Goal: Navigation & Orientation: Find specific page/section

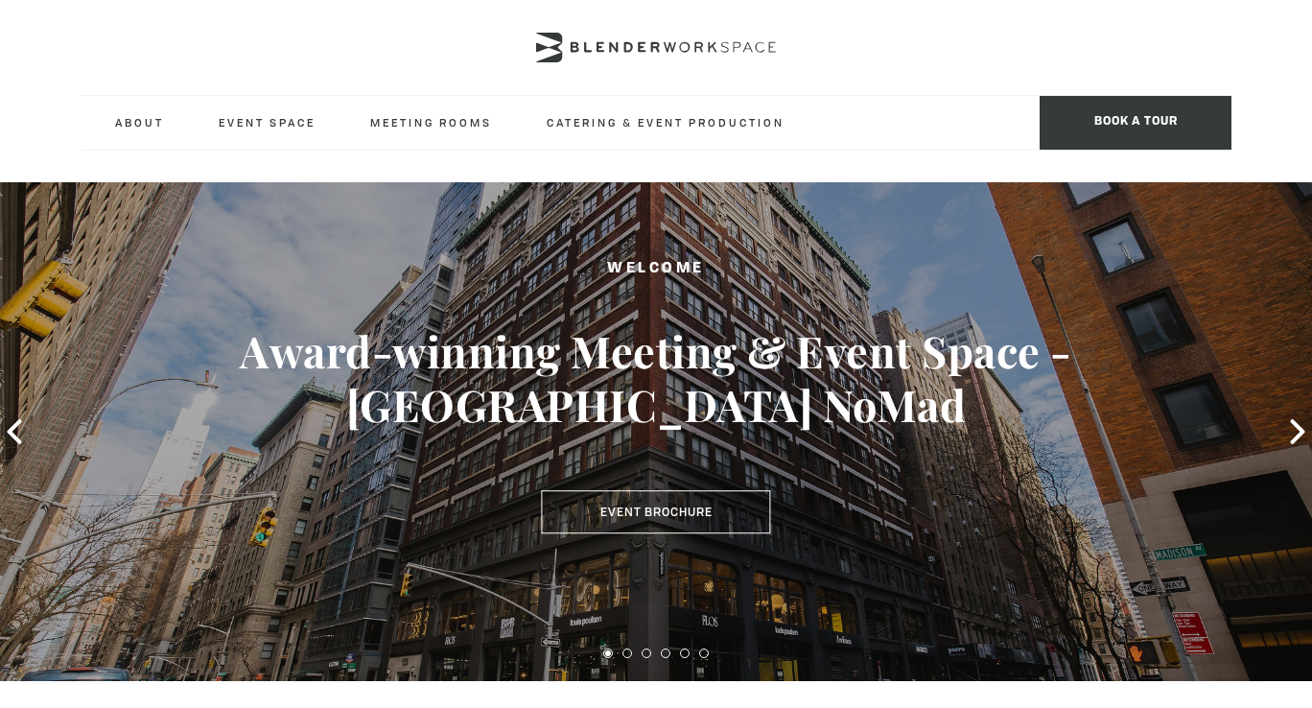
click at [1296, 425] on icon at bounding box center [1297, 431] width 14 height 25
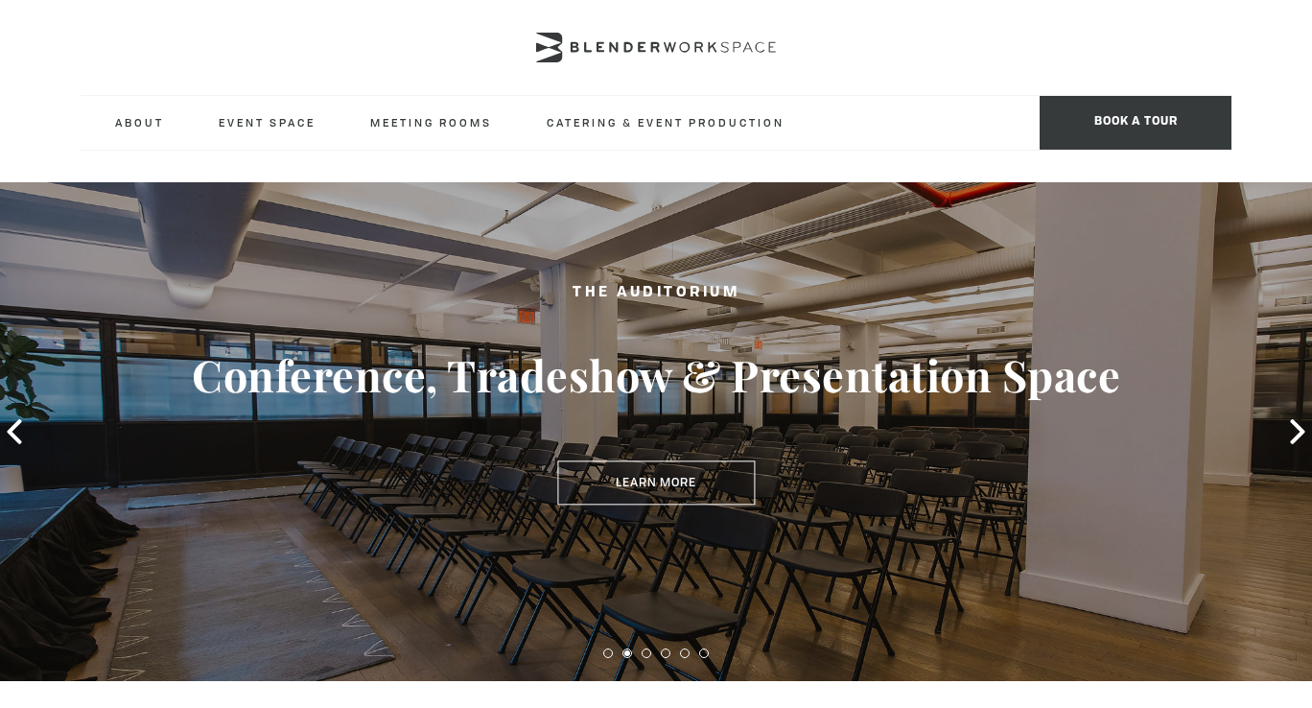
click at [1296, 425] on icon at bounding box center [1297, 431] width 14 height 25
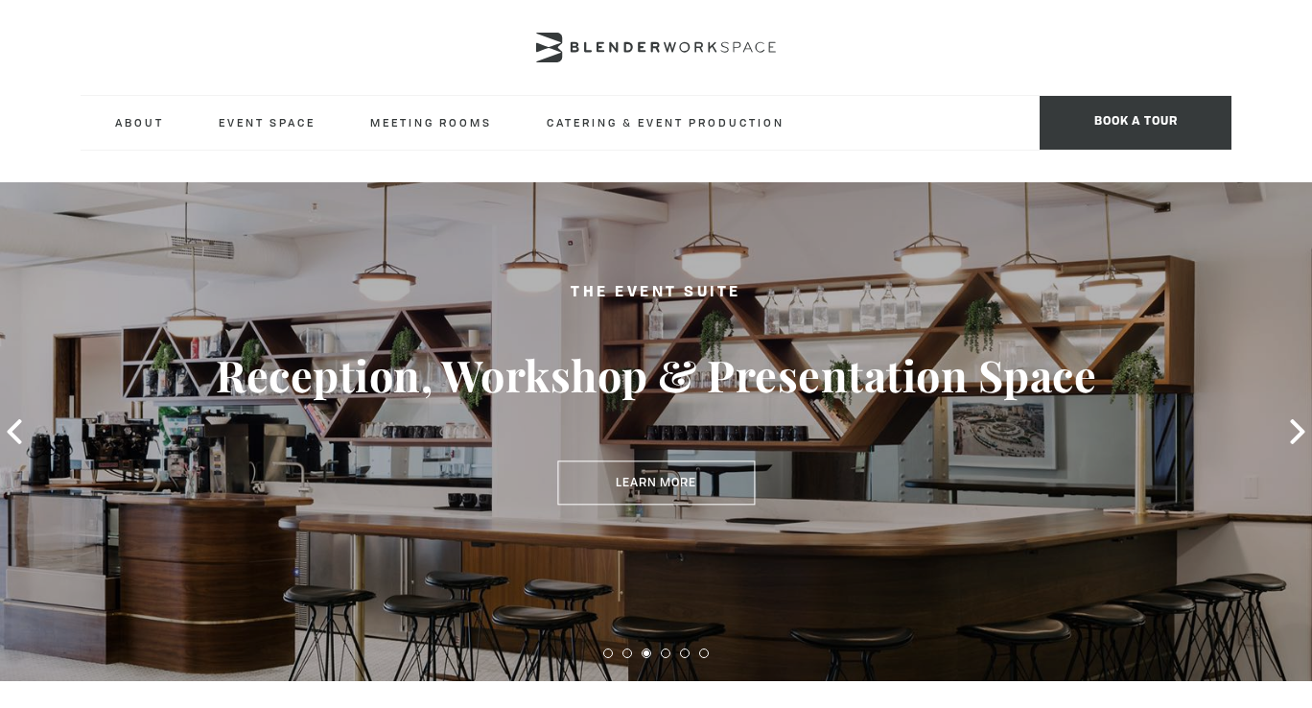
click at [1296, 425] on icon at bounding box center [1297, 431] width 14 height 25
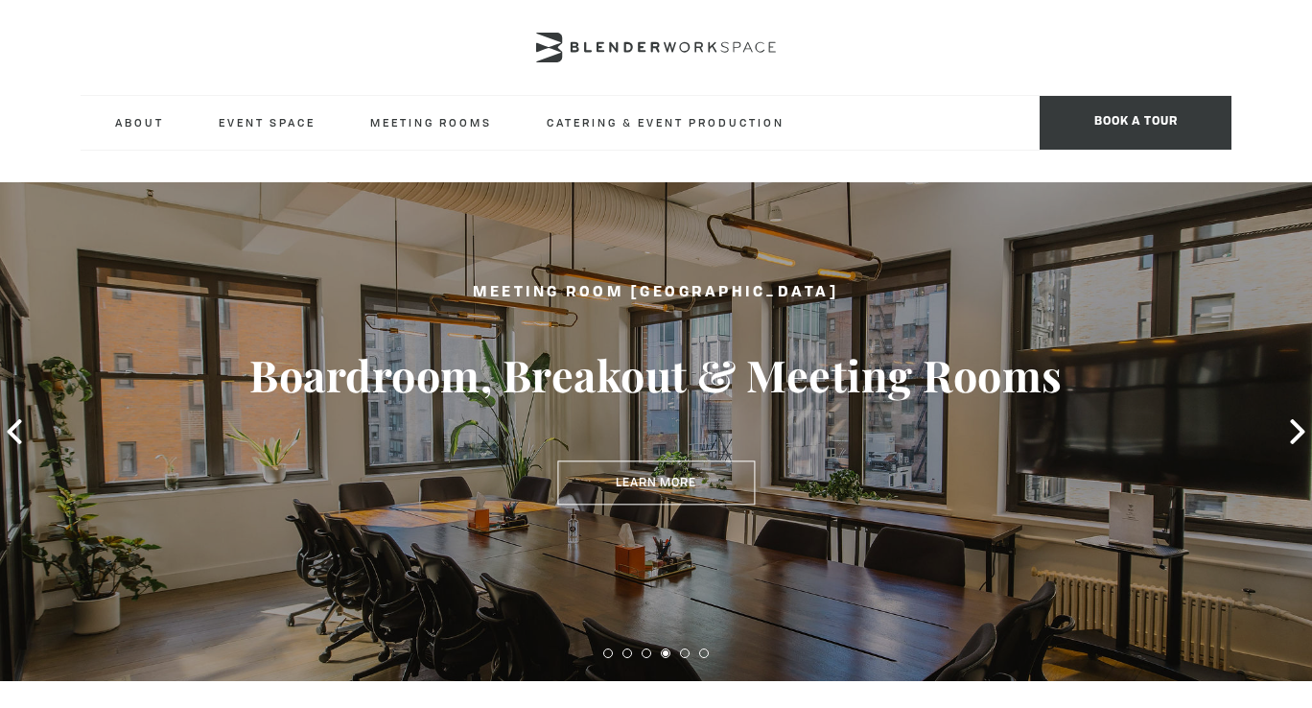
click at [1296, 425] on icon at bounding box center [1297, 431] width 14 height 25
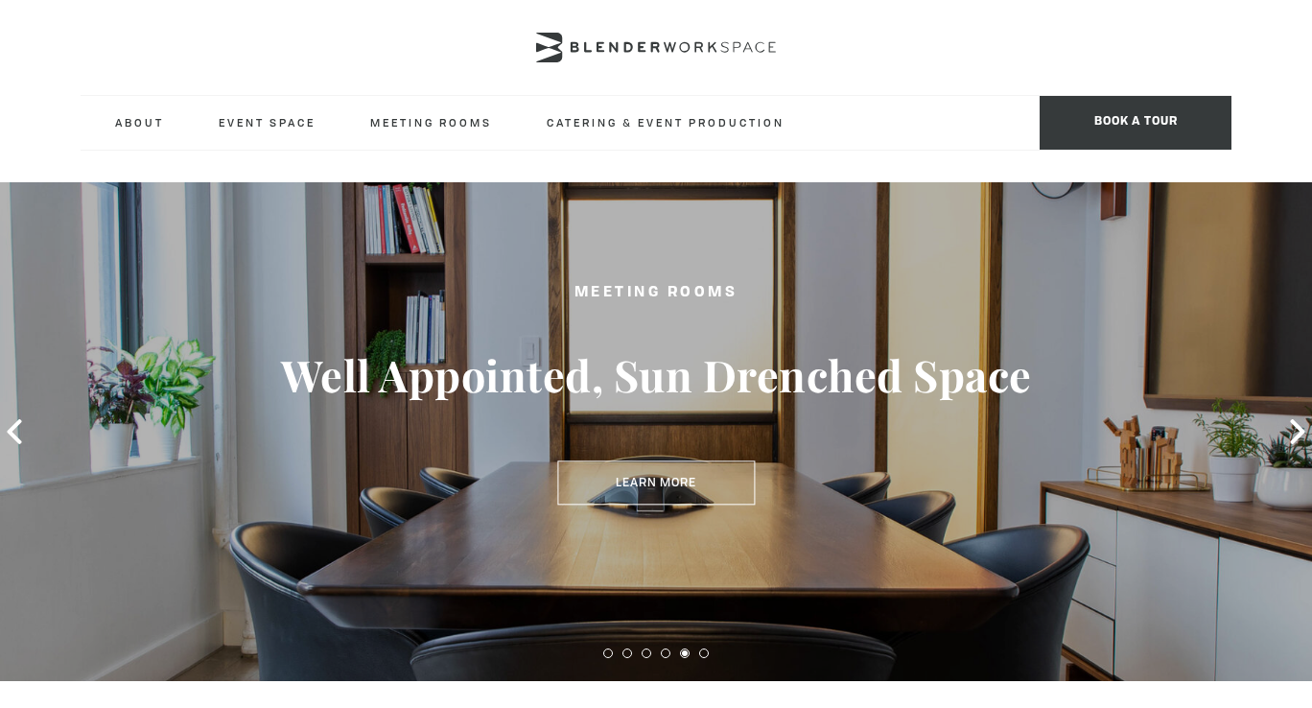
click at [1296, 425] on icon at bounding box center [1297, 431] width 14 height 25
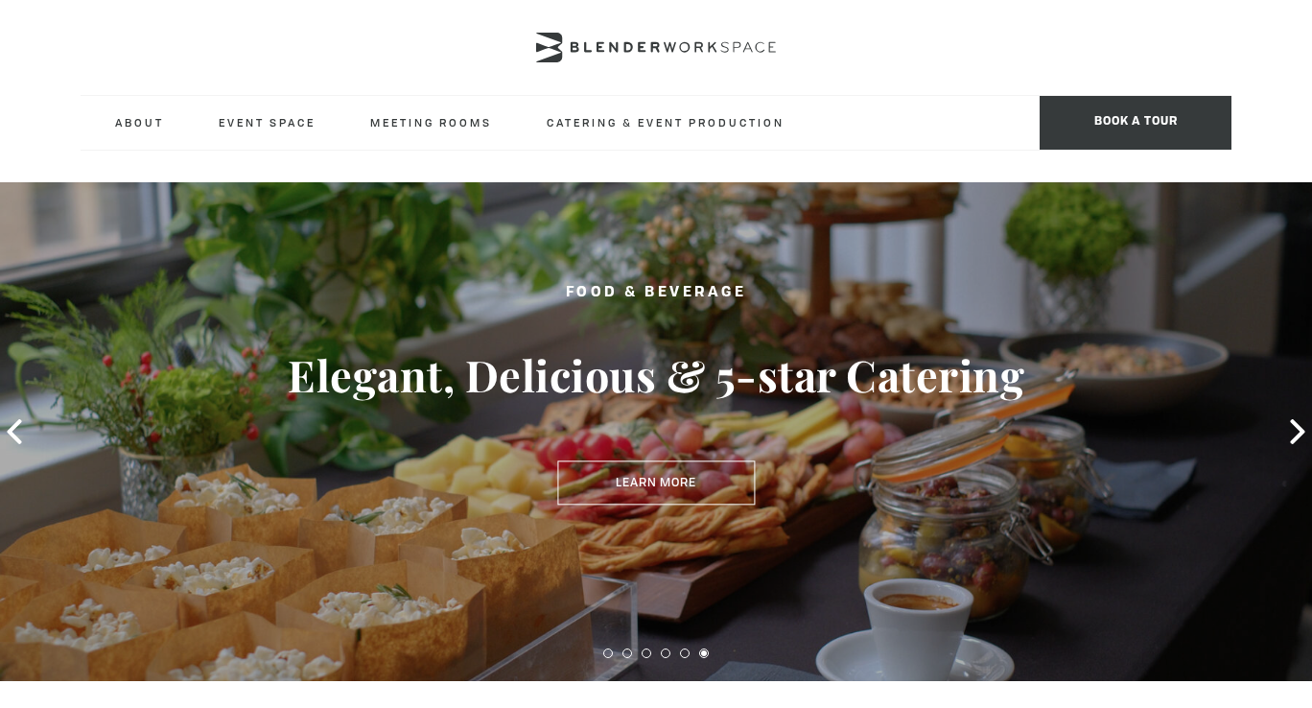
click at [1296, 425] on icon at bounding box center [1297, 431] width 14 height 25
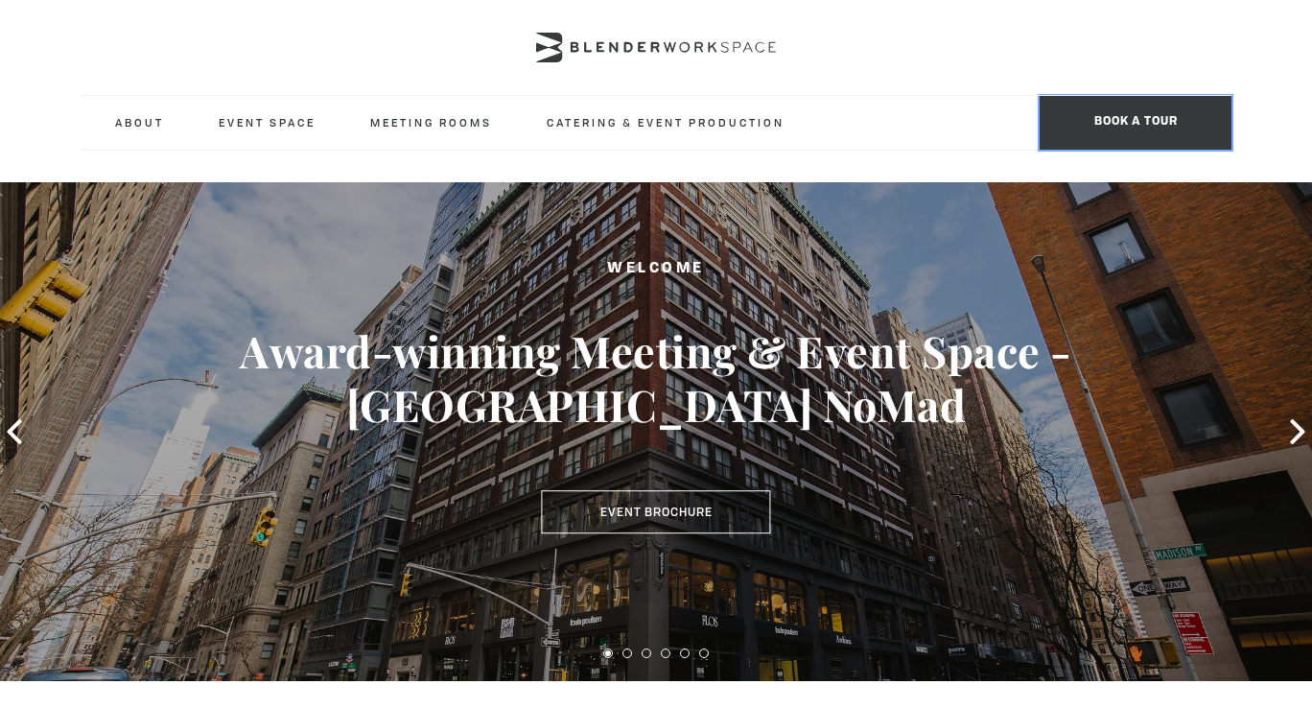
click at [1174, 120] on span "BOOK A TOUR" at bounding box center [1136, 123] width 192 height 54
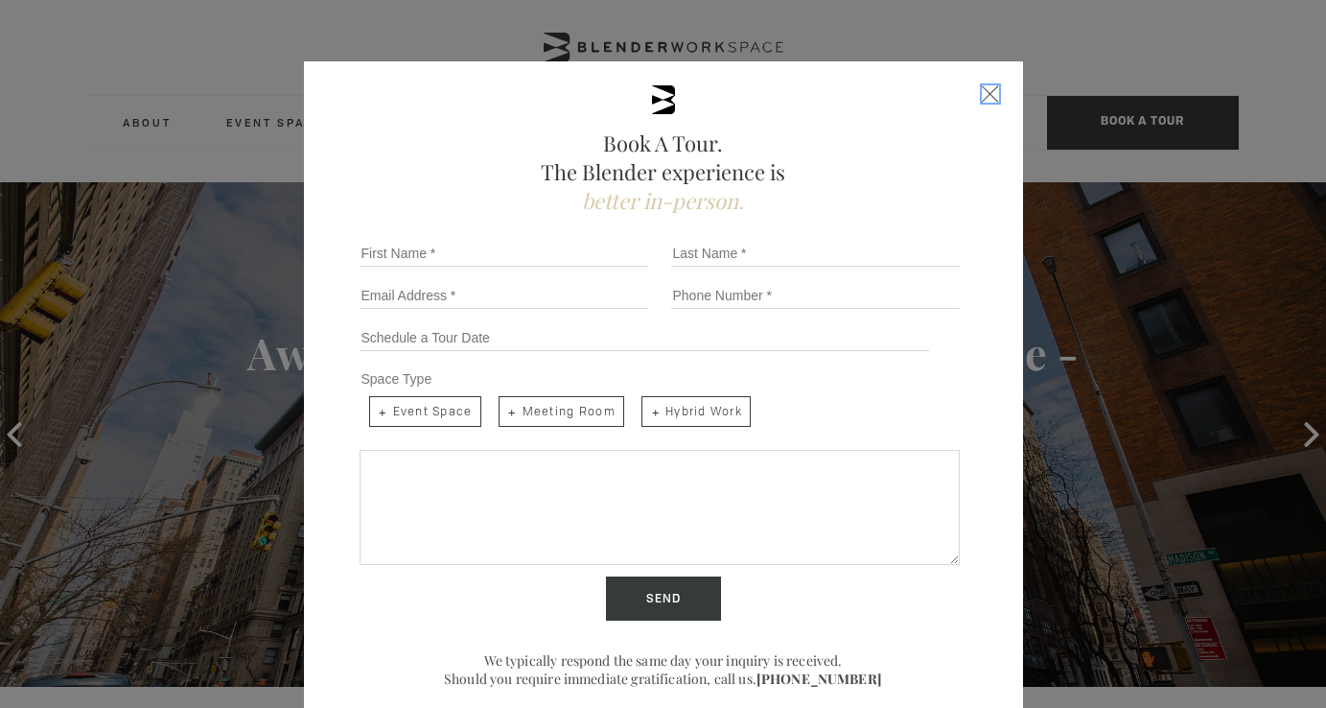
click at [982, 86] on div "Close form" at bounding box center [990, 93] width 17 height 17
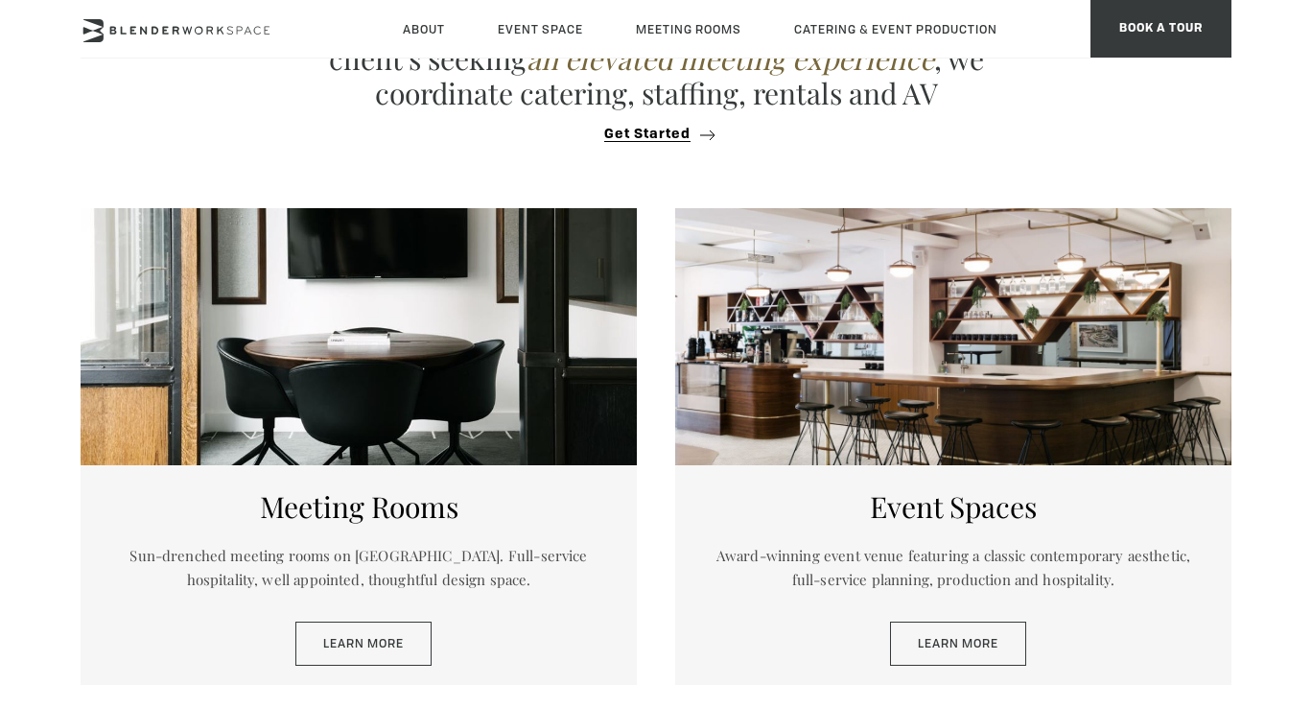
scroll to position [771, 0]
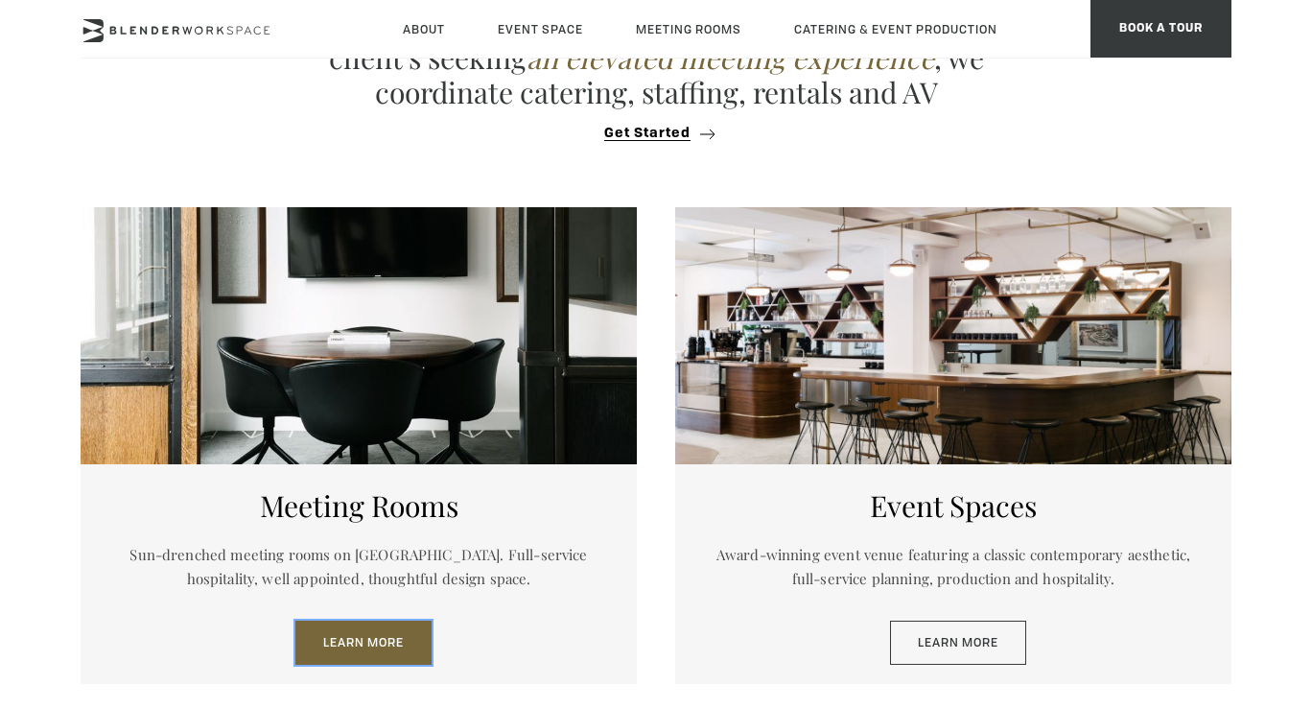
click at [406, 647] on link "Learn More" at bounding box center [363, 642] width 136 height 44
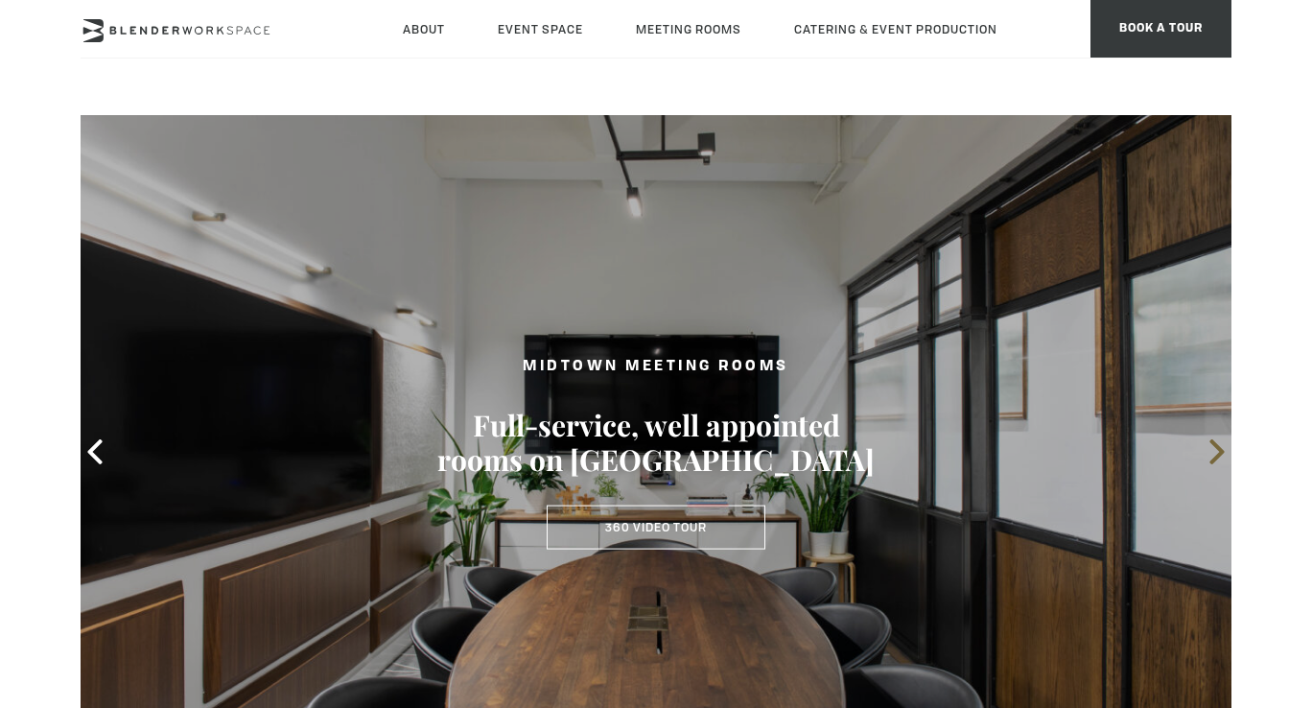
click at [1206, 446] on icon at bounding box center [1216, 451] width 25 height 25
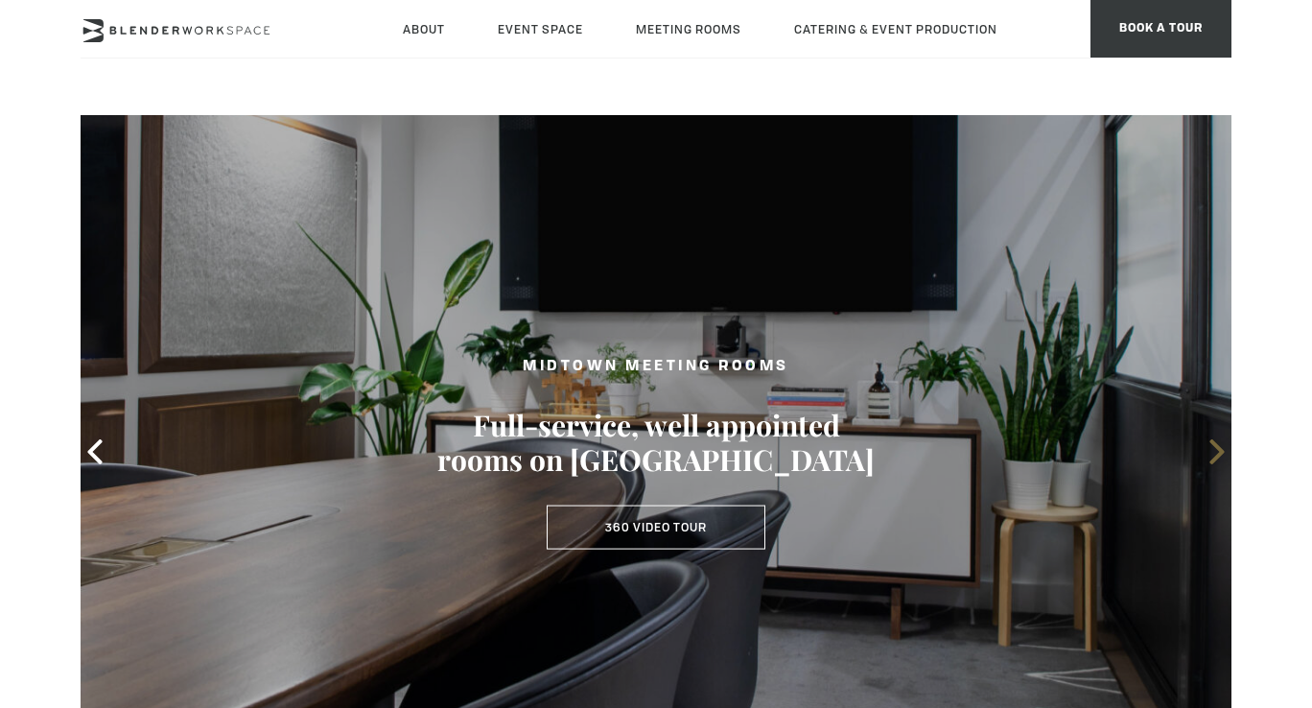
click at [1206, 446] on icon at bounding box center [1216, 451] width 25 height 25
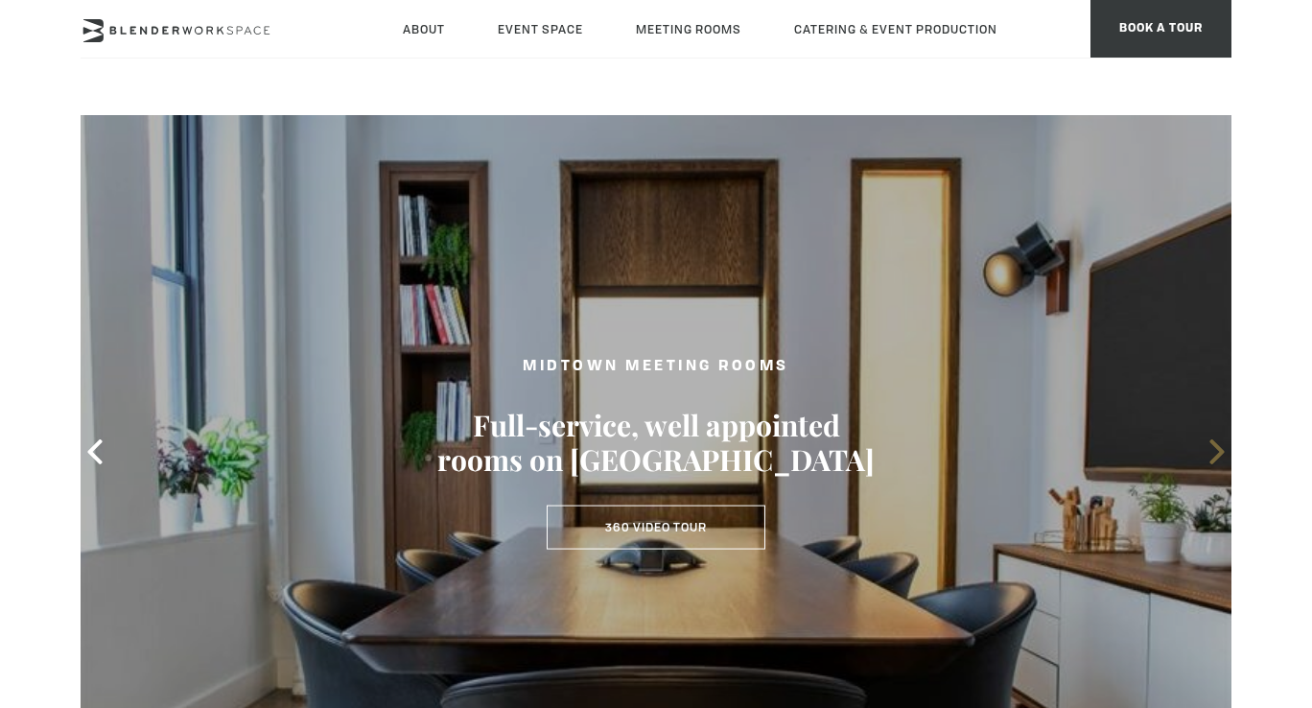
click at [1206, 446] on icon at bounding box center [1216, 451] width 25 height 25
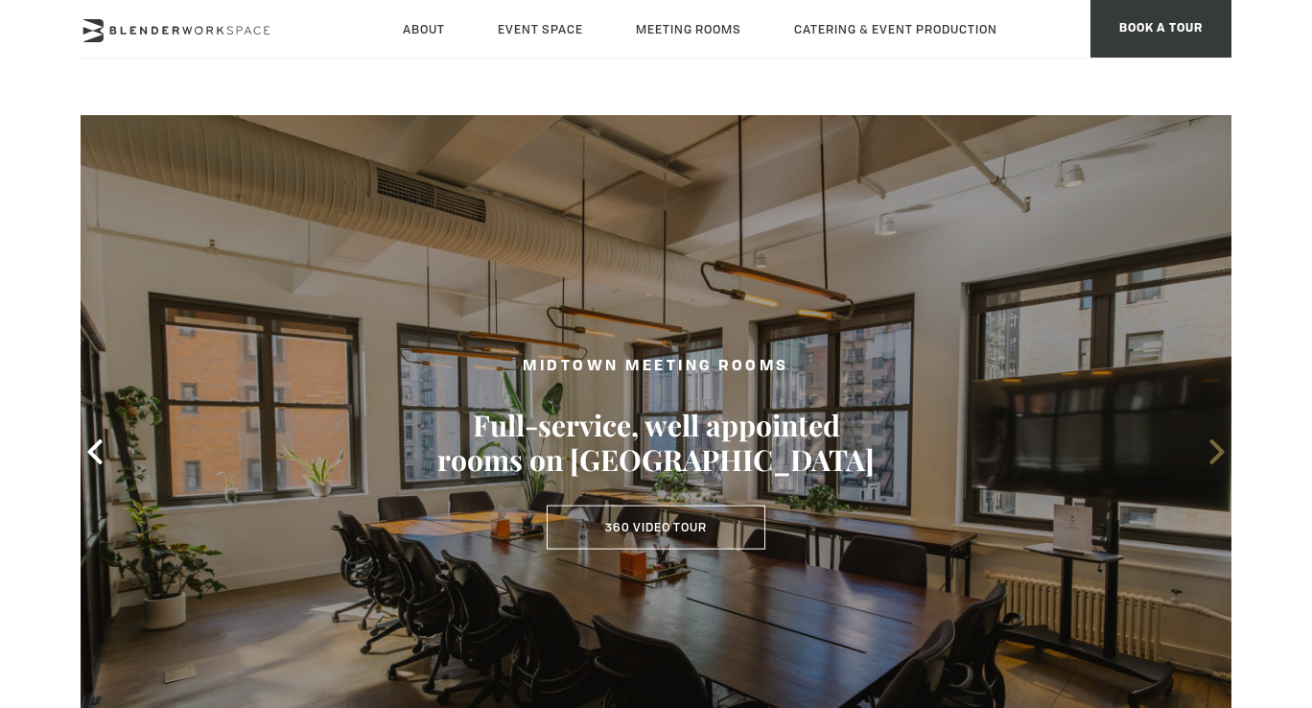
click at [1206, 446] on icon at bounding box center [1216, 451] width 25 height 25
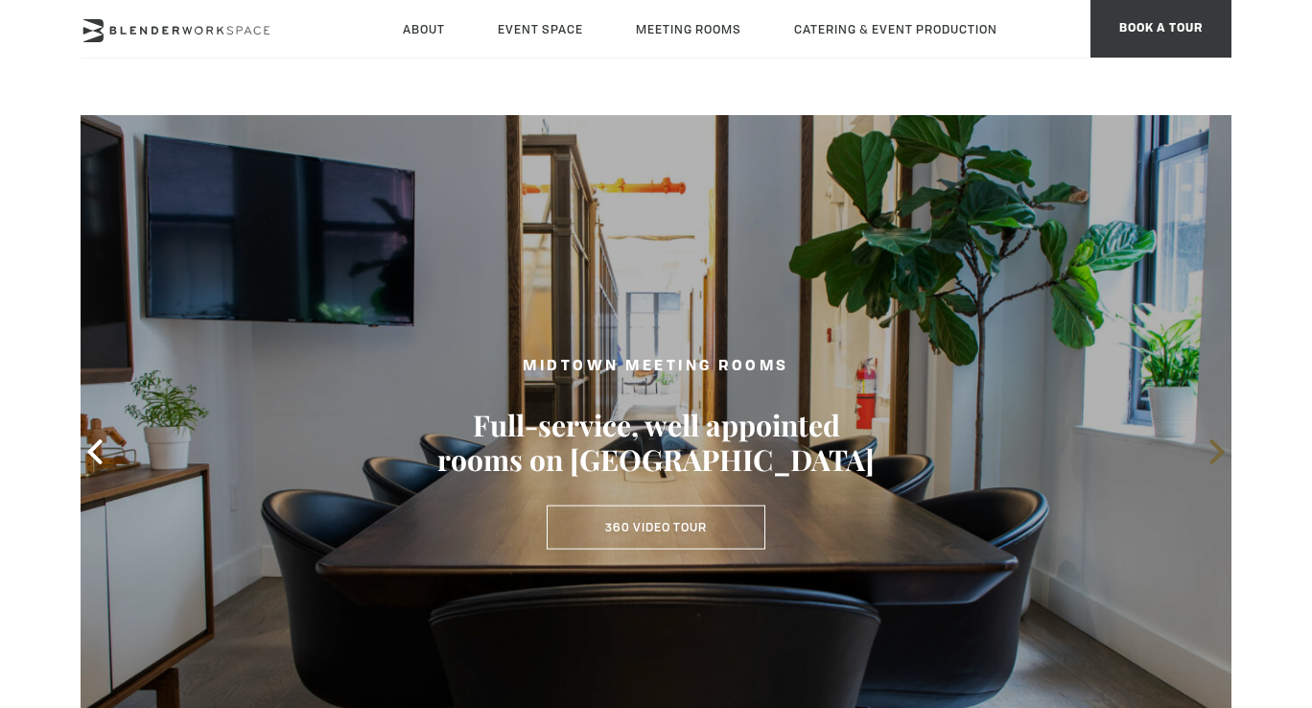
click at [1206, 446] on icon at bounding box center [1216, 451] width 25 height 25
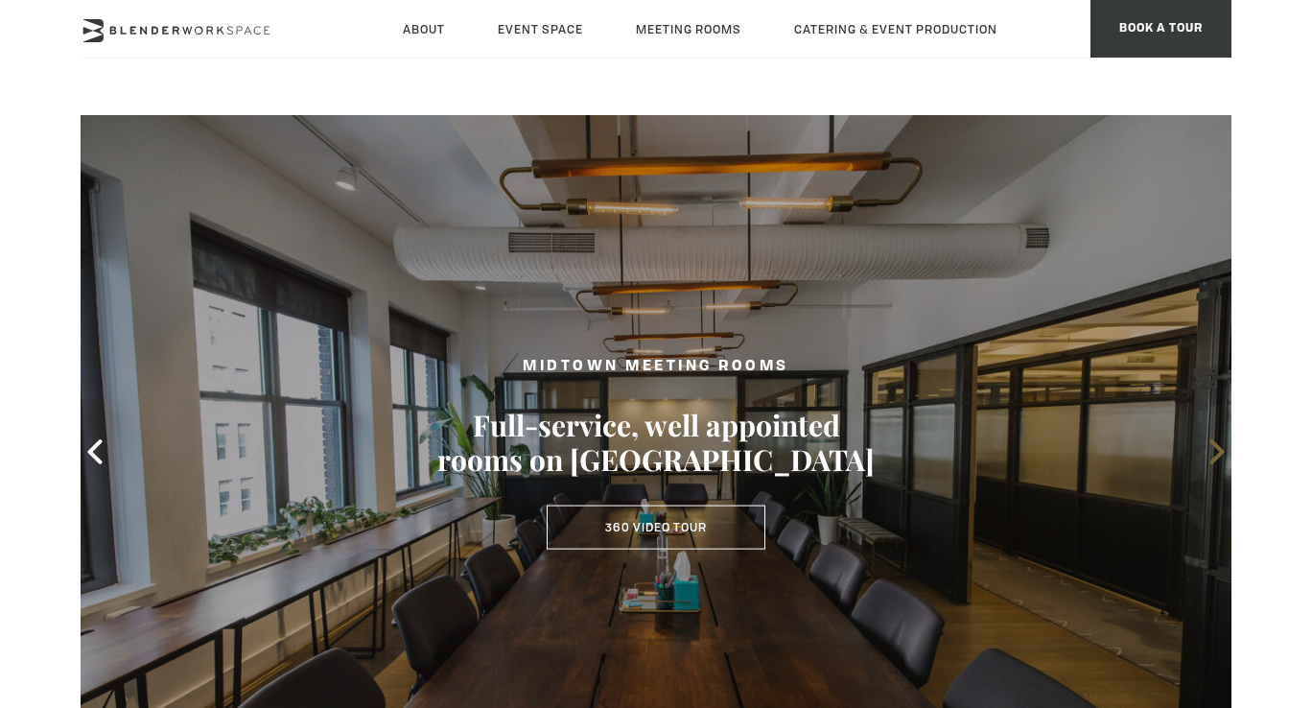
click at [1206, 446] on icon at bounding box center [1216, 451] width 25 height 25
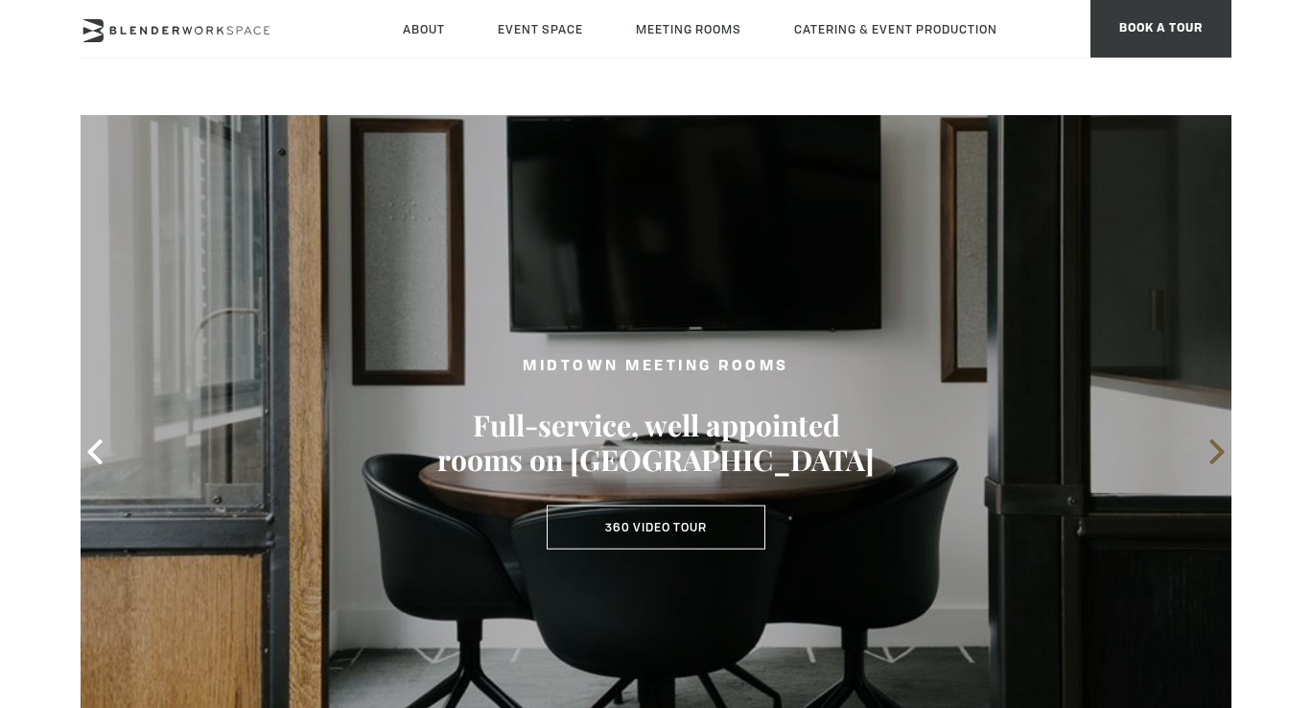
click at [1206, 446] on icon at bounding box center [1216, 451] width 25 height 25
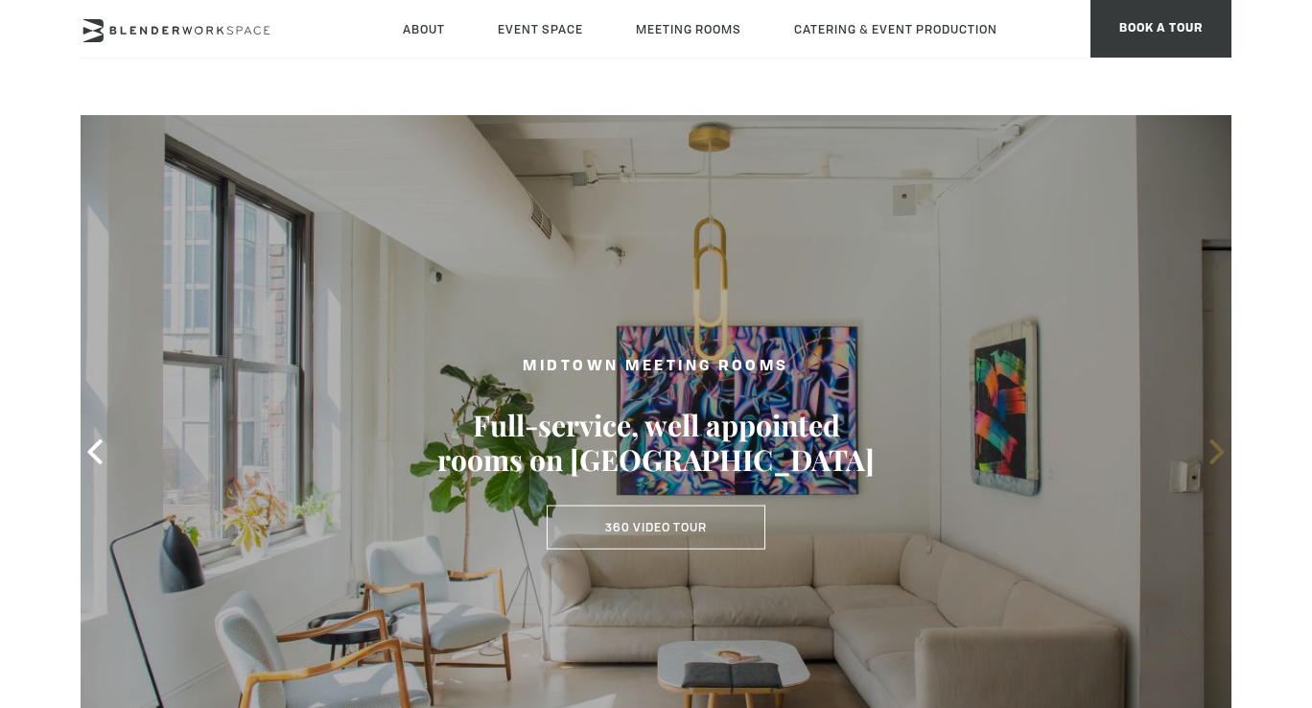
click at [1206, 446] on icon at bounding box center [1216, 451] width 25 height 25
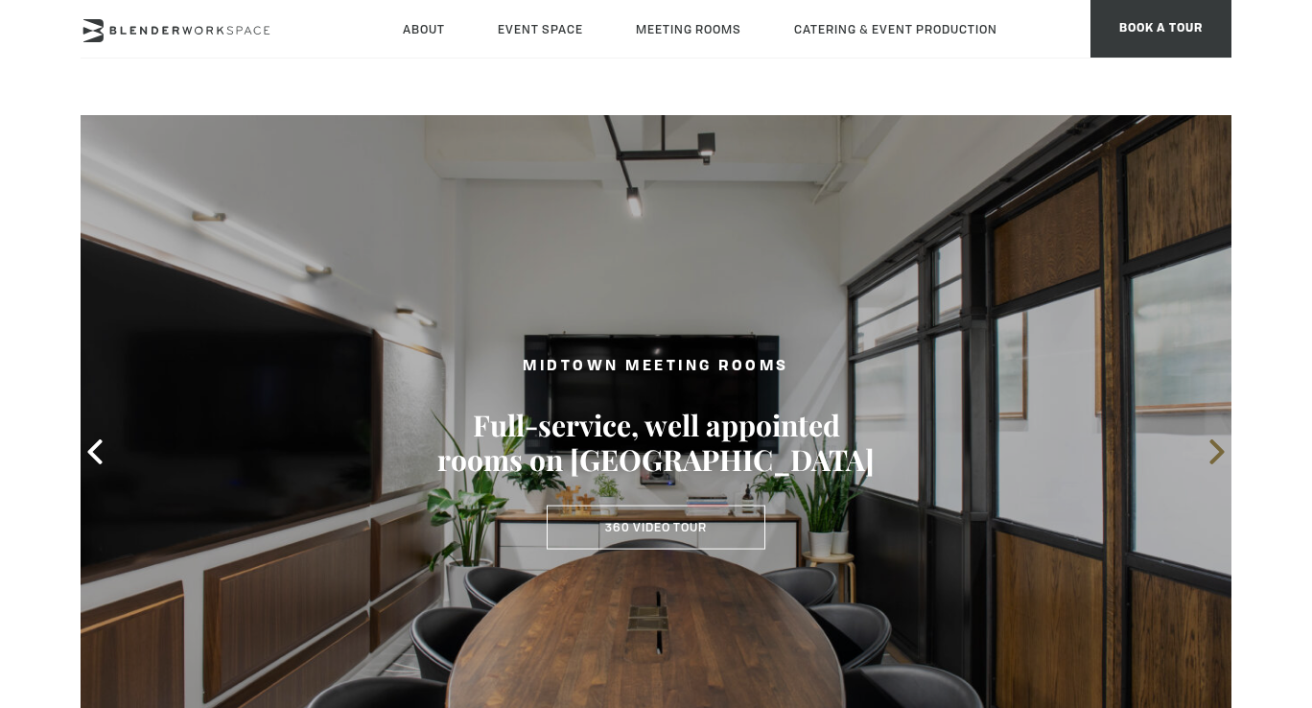
click at [1206, 446] on icon at bounding box center [1216, 451] width 25 height 25
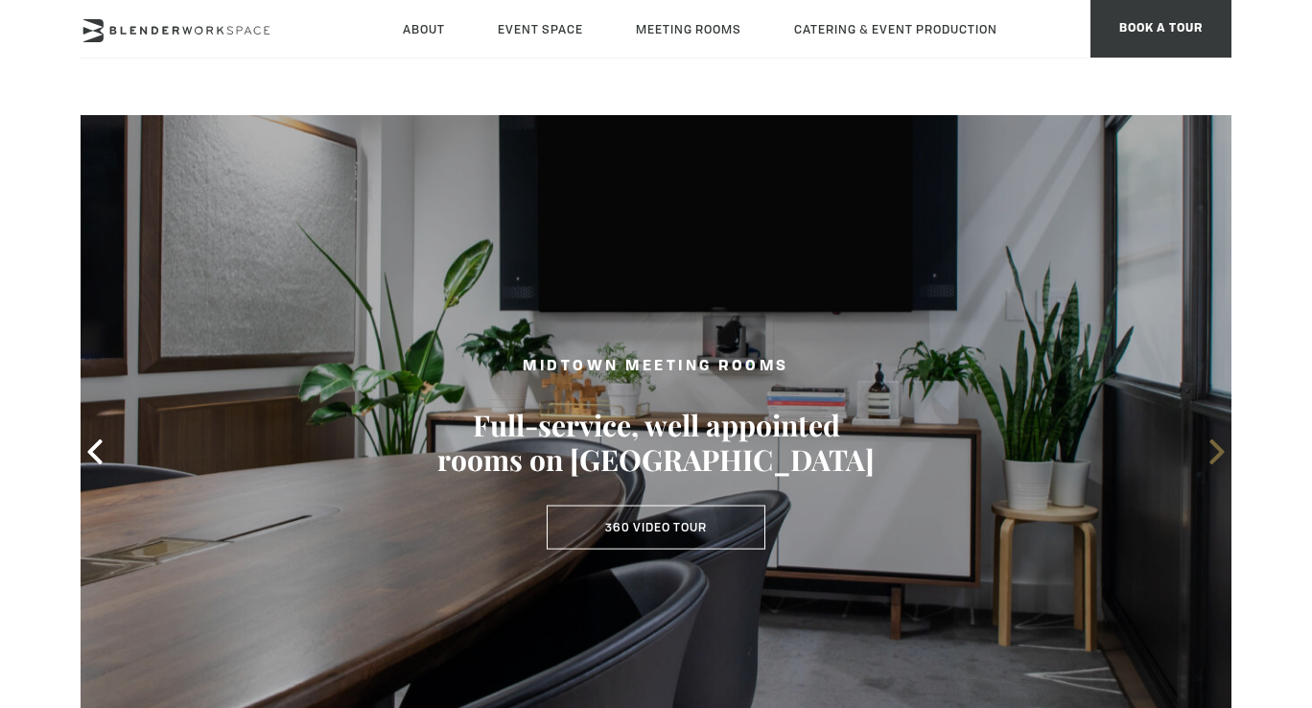
click at [1206, 446] on icon at bounding box center [1216, 451] width 25 height 25
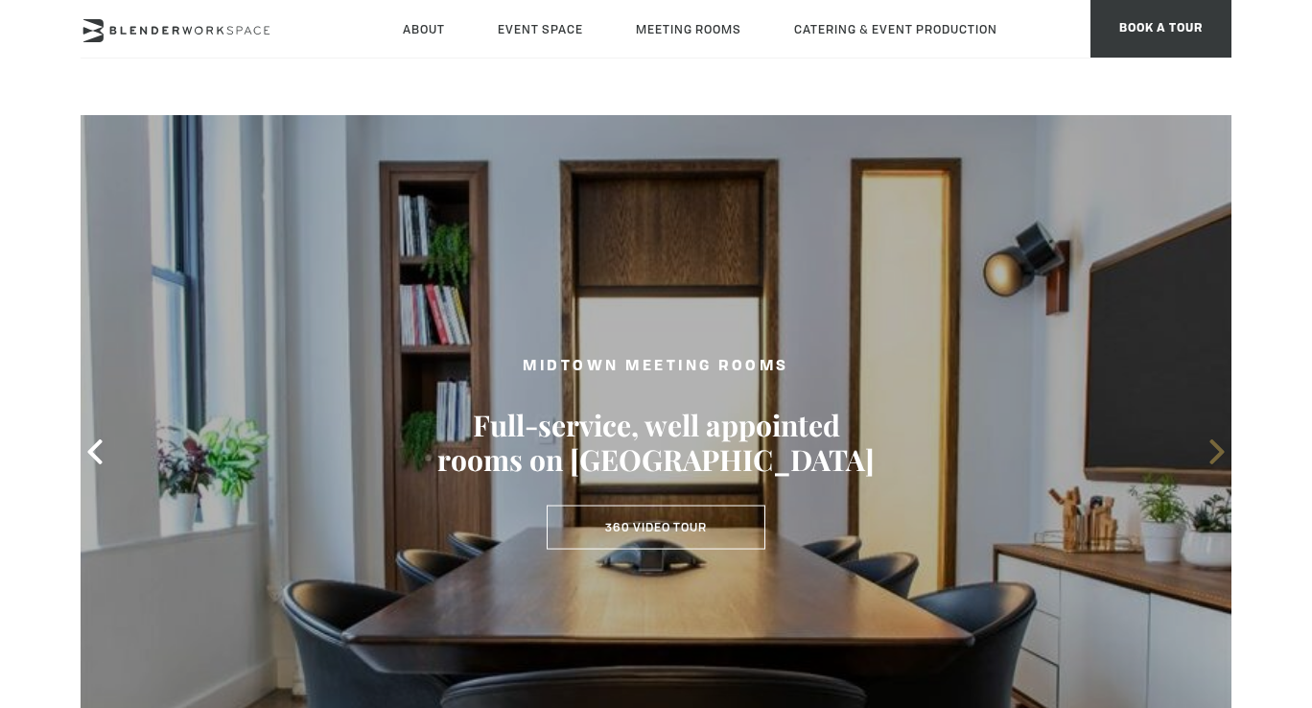
click at [1206, 446] on icon at bounding box center [1216, 451] width 25 height 25
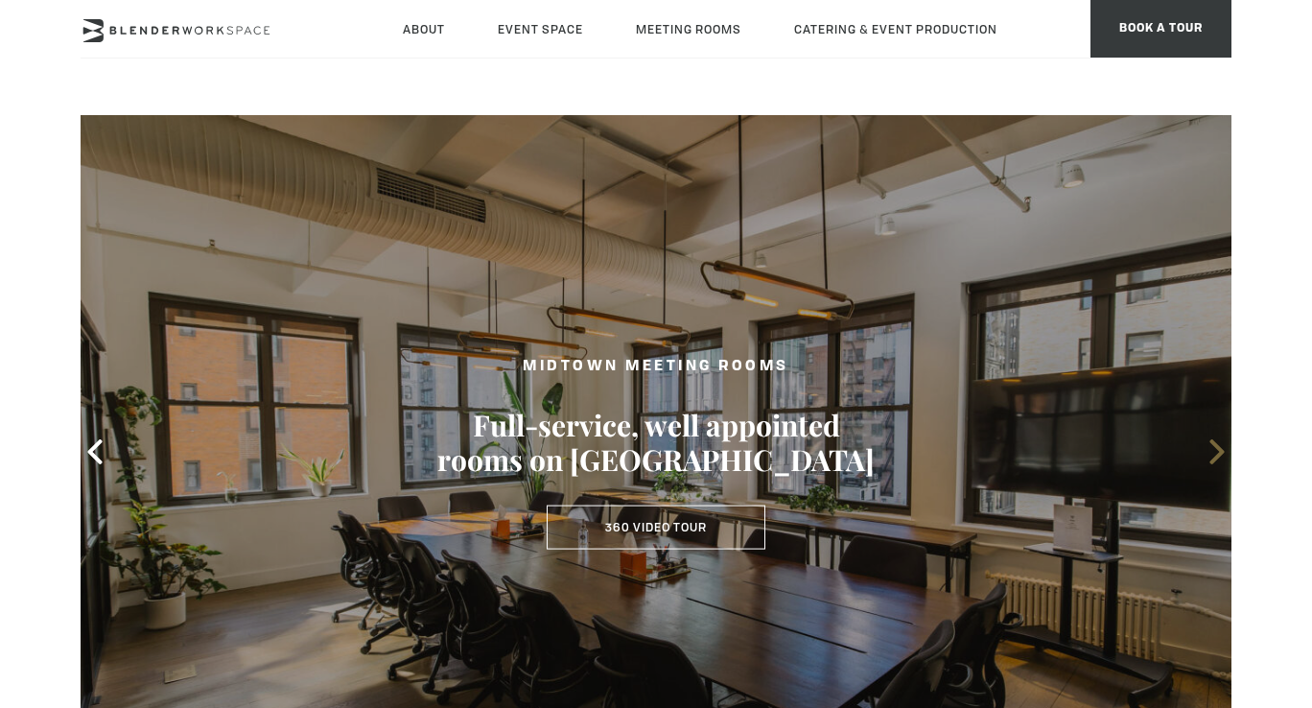
click at [1206, 446] on icon at bounding box center [1216, 451] width 25 height 25
